Goal: Task Accomplishment & Management: Complete application form

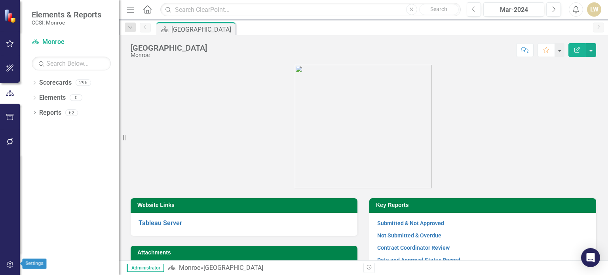
click at [8, 265] on icon "button" at bounding box center [10, 264] width 8 height 6
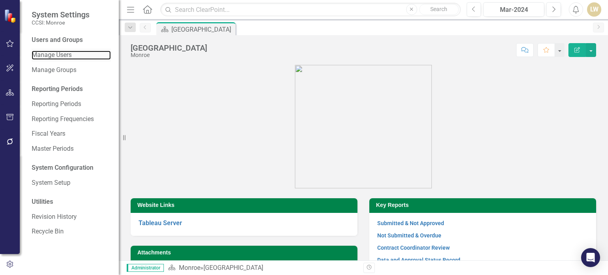
click at [62, 51] on link "Manage Users" at bounding box center [71, 55] width 79 height 9
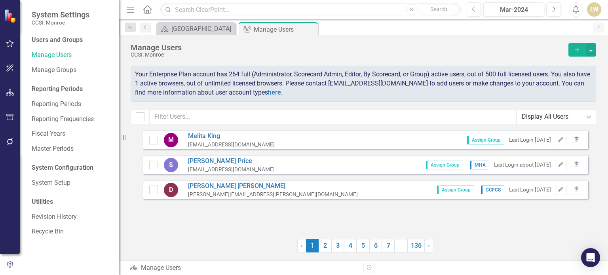
click at [572, 48] on button "Add" at bounding box center [577, 49] width 17 height 13
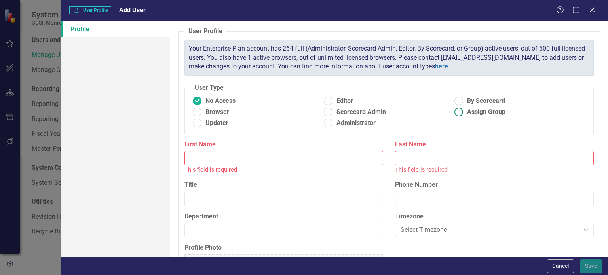
click at [457, 109] on ins at bounding box center [459, 112] width 12 height 12
click at [457, 109] on input "Assign Group" at bounding box center [459, 112] width 12 height 12
radio input "true"
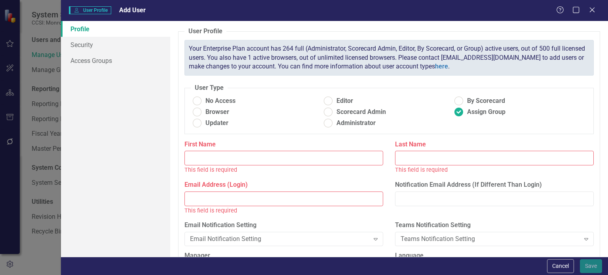
click at [252, 153] on input "First Name" at bounding box center [284, 158] width 199 height 15
paste input "101629"
type input "1"
click at [234, 161] on input "First Name" at bounding box center [284, 158] width 199 height 15
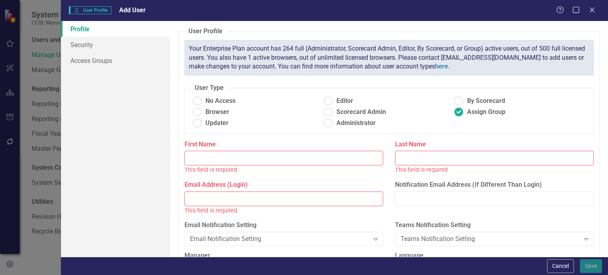
paste input "[PERSON_NAME]"
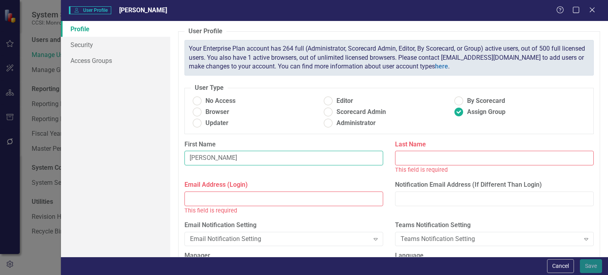
click at [234, 161] on input "[PERSON_NAME]" at bounding box center [284, 158] width 199 height 15
type input "[PERSON_NAME]"
click at [417, 155] on input "Last Name" at bounding box center [494, 158] width 199 height 15
paste input "[PERSON_NAME]"
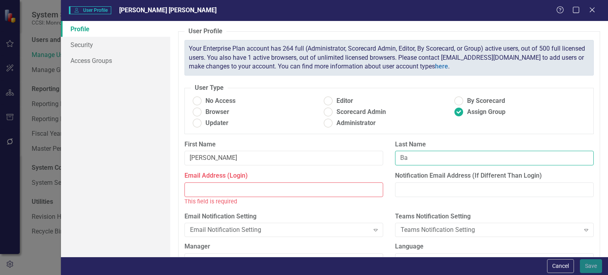
type input "B"
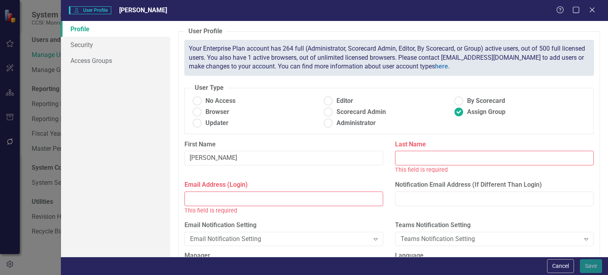
paste input "[PERSON_NAME]"
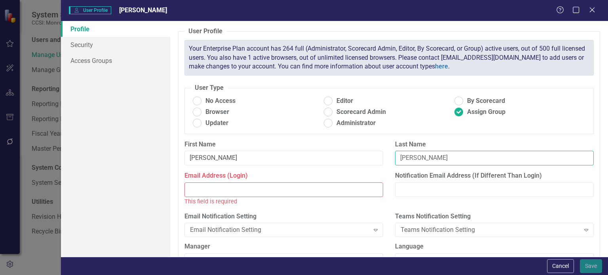
type input "[PERSON_NAME]"
click at [263, 190] on input "Email Address (Login)" at bounding box center [284, 190] width 199 height 15
paste input "beckelberger"
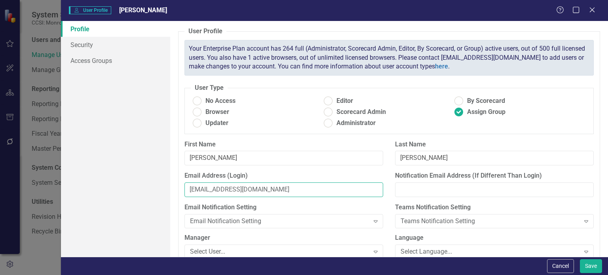
click at [256, 191] on input "[EMAIL_ADDRESS][DOMAIN_NAME]" at bounding box center [284, 190] width 199 height 15
type input "[EMAIL_ADDRESS][DOMAIN_NAME]"
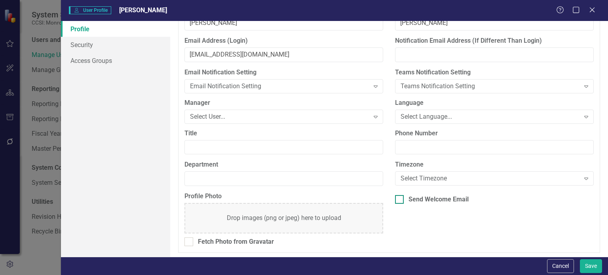
click at [399, 195] on div at bounding box center [399, 199] width 9 height 9
click at [399, 195] on input "Send Welcome Email" at bounding box center [397, 197] width 5 height 5
checkbox input "true"
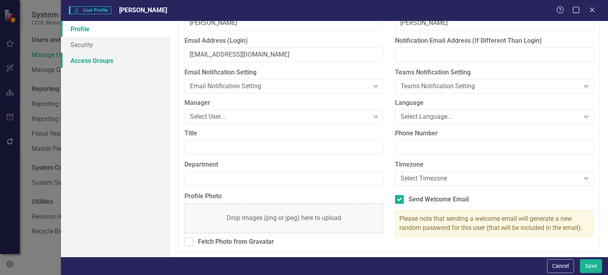
click at [84, 63] on link "Access Groups" at bounding box center [115, 61] width 109 height 16
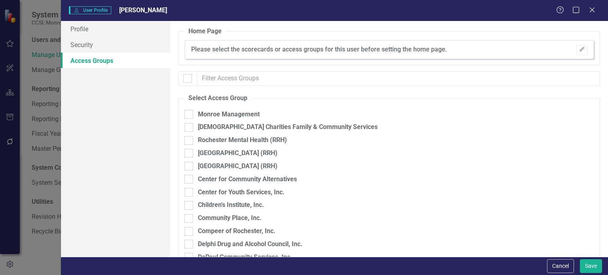
checkbox input "false"
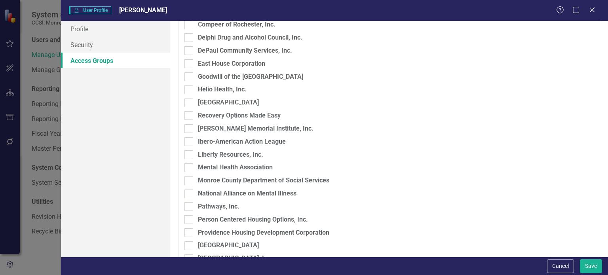
scroll to position [413, 0]
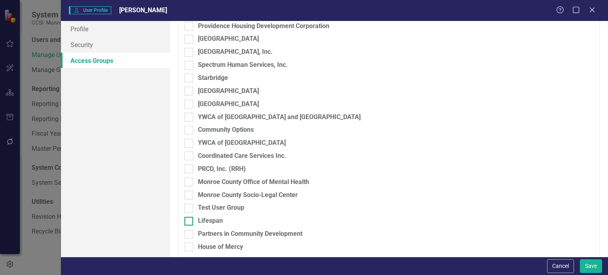
click at [190, 222] on div at bounding box center [189, 221] width 9 height 9
click at [190, 222] on input "Lifespan" at bounding box center [187, 219] width 5 height 5
checkbox input "true"
click at [595, 265] on button "Save" at bounding box center [591, 266] width 22 height 14
